Goal: Check status

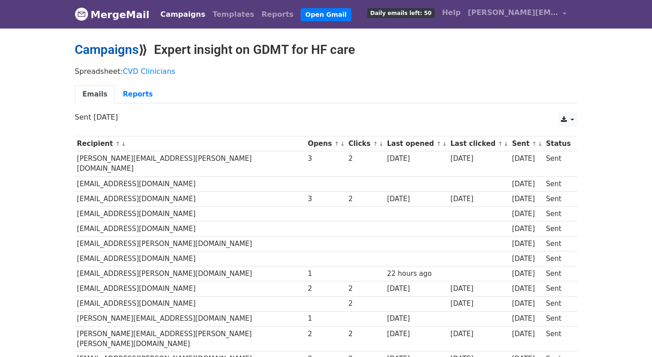
click at [131, 49] on link "Campaigns" at bounding box center [107, 49] width 64 height 15
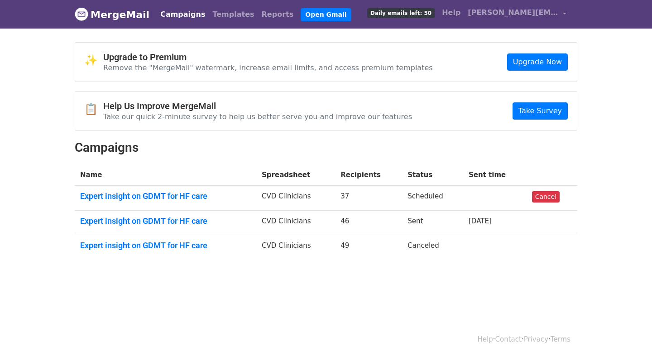
scroll to position [1, 0]
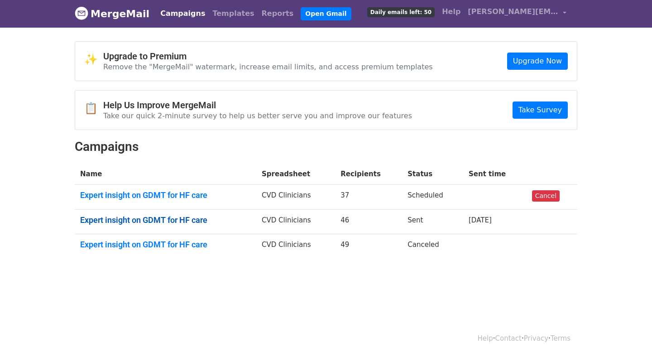
click at [164, 221] on link "Expert insight on GDMT for HF care" at bounding box center [165, 220] width 171 height 10
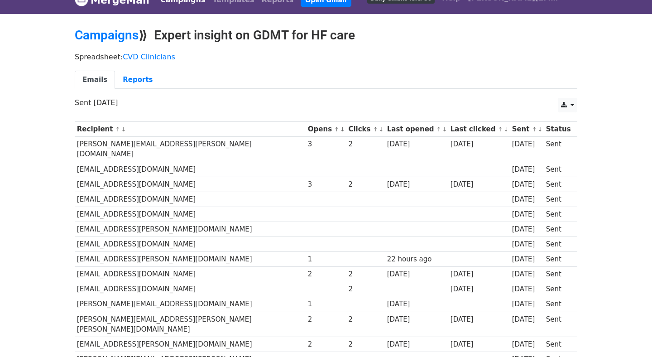
scroll to position [15, 0]
click at [137, 79] on link "Reports" at bounding box center [137, 79] width 45 height 19
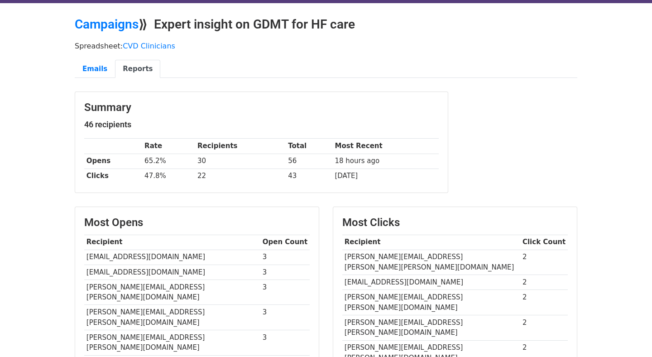
scroll to position [0, 0]
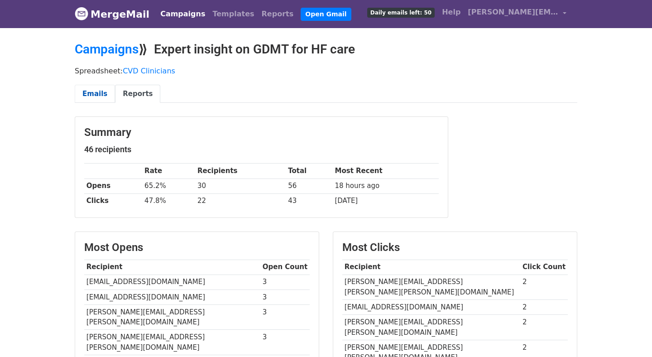
click at [100, 92] on link "Emails" at bounding box center [95, 94] width 40 height 19
